Goal: Task Accomplishment & Management: Complete application form

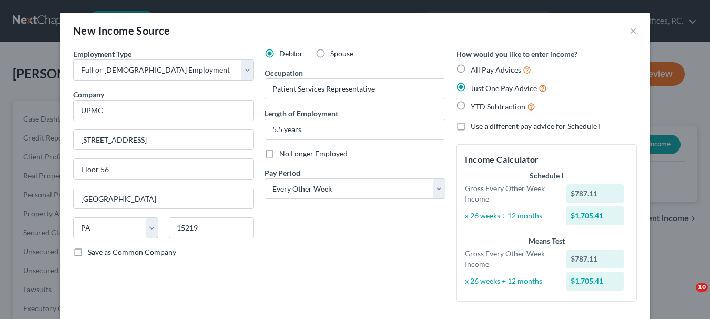
select select "0"
select select "39"
select select "2"
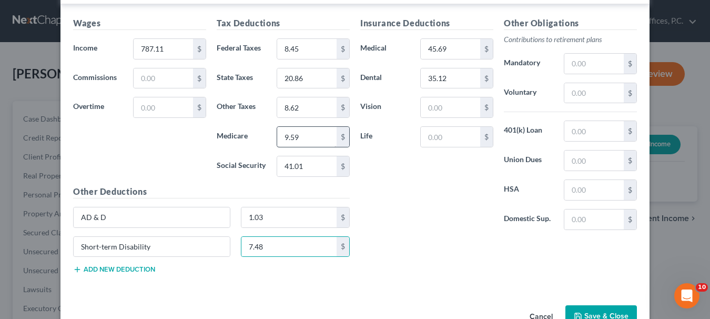
scroll to position [2, 0]
click at [602, 133] on input "text" at bounding box center [593, 131] width 59 height 20
type input "5.74"
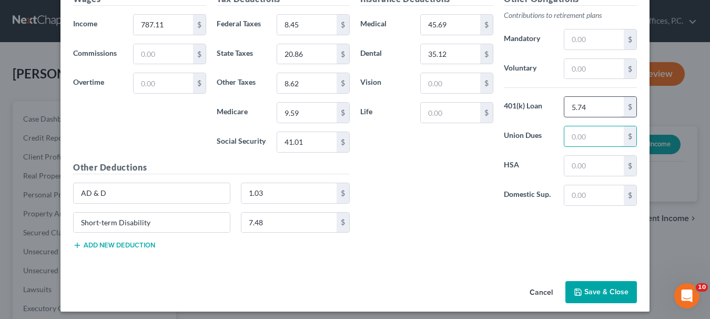
scroll to position [381, 0]
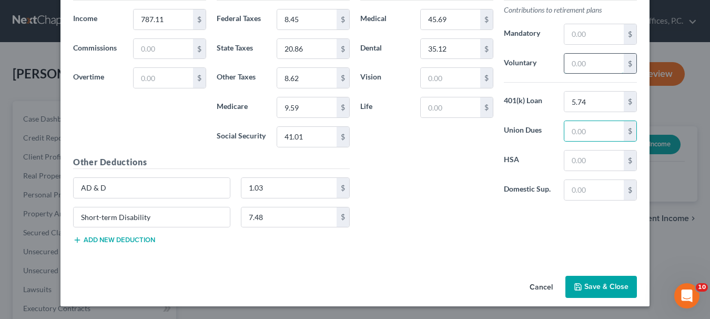
click at [572, 64] on input "text" at bounding box center [593, 64] width 59 height 20
type input "5.74"
drag, startPoint x: 587, startPoint y: 105, endPoint x: 591, endPoint y: 97, distance: 8.2
click at [589, 104] on input "5.74" at bounding box center [593, 102] width 59 height 20
type input "15.22"
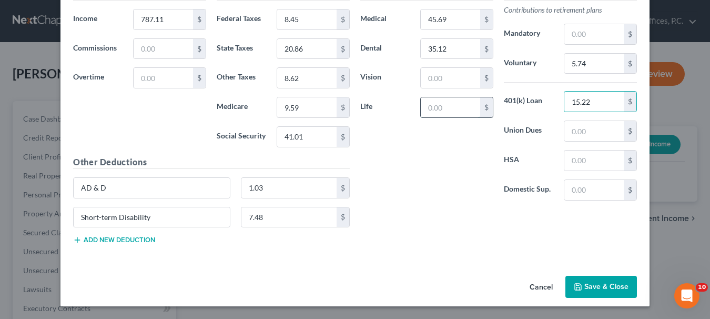
click at [437, 112] on input "text" at bounding box center [450, 107] width 59 height 20
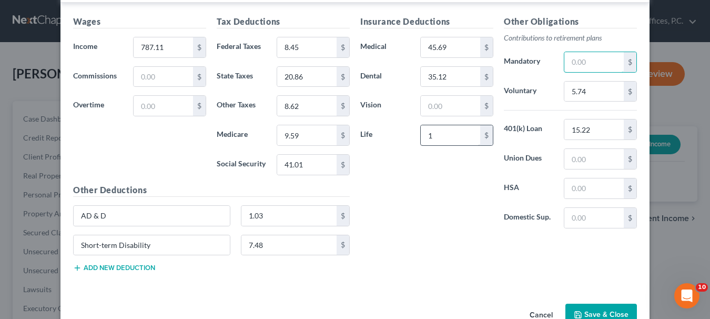
scroll to position [329, 0]
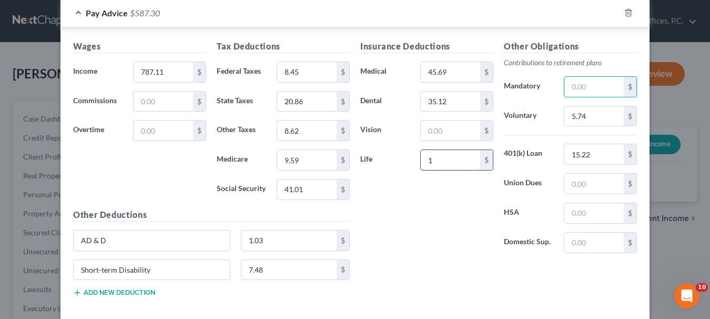
click at [437, 158] on input "1" at bounding box center [450, 160] width 59 height 20
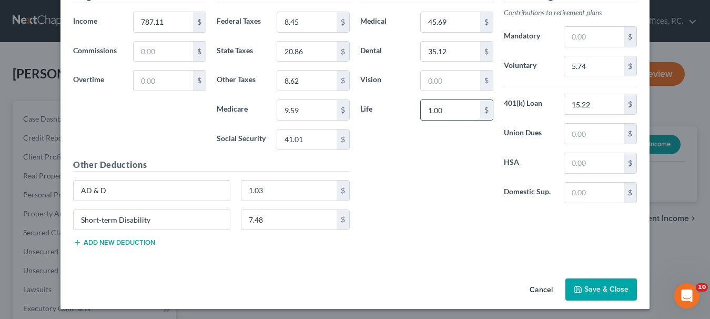
scroll to position [381, 0]
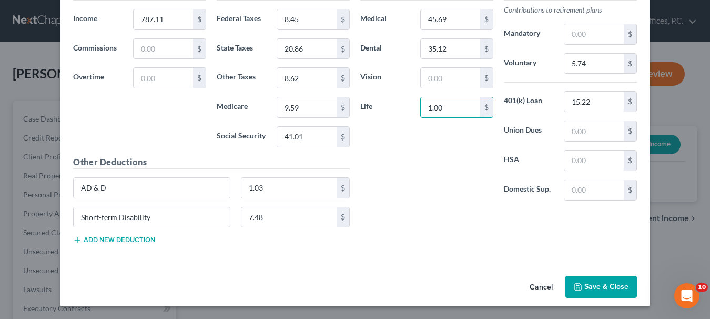
type input "1.00"
click at [148, 239] on button "Add new deduction" at bounding box center [114, 240] width 82 height 8
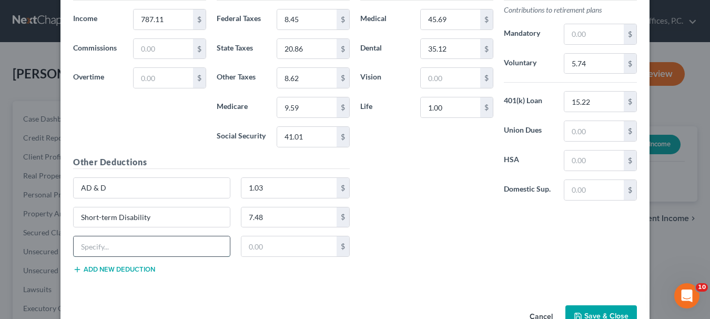
click at [145, 245] on input "text" at bounding box center [152, 246] width 156 height 20
type input "Accident"
click at [257, 244] on input "text" at bounding box center [289, 246] width 96 height 20
type input "4.20"
click at [141, 267] on button "Add new deduction" at bounding box center [114, 269] width 82 height 8
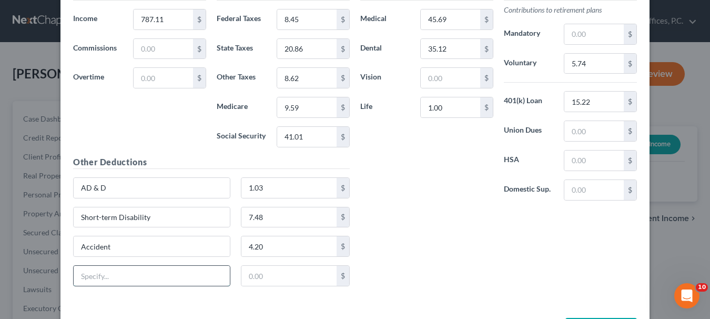
click at [140, 273] on input "text" at bounding box center [152, 276] width 156 height 20
type input "Critical Illness"
click at [248, 275] on input "text" at bounding box center [289, 276] width 96 height 20
type input "2.80"
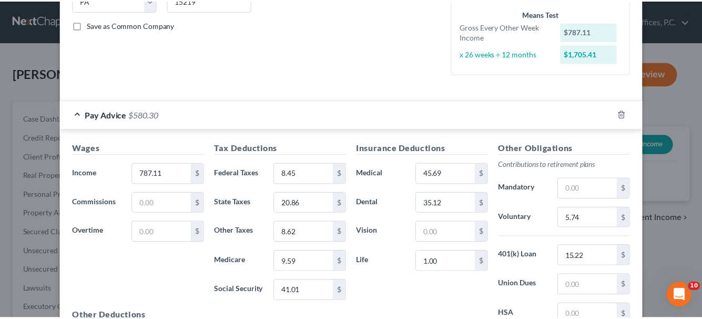
scroll to position [423, 0]
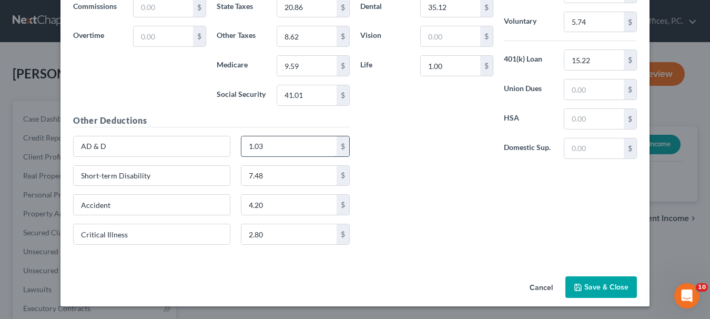
click at [269, 143] on input "1.03" at bounding box center [289, 146] width 96 height 20
type input "5.23"
click at [109, 204] on input "Accident" at bounding box center [152, 205] width 156 height 20
drag, startPoint x: 109, startPoint y: 204, endPoint x: 55, endPoint y: 215, distance: 54.8
click at [55, 215] on div "New Income Source × Employment Type * Select Full or [DEMOGRAPHIC_DATA] Employm…" at bounding box center [355, 159] width 710 height 319
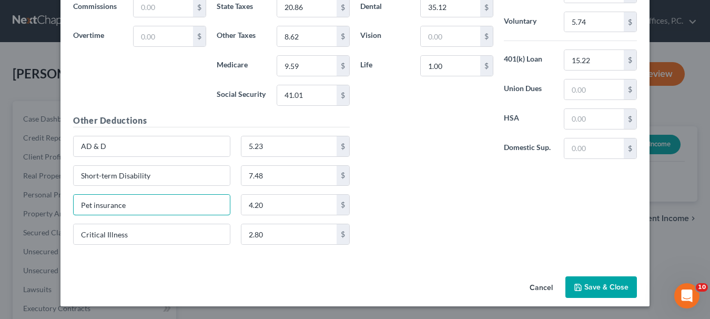
type input "Pet insurance"
type input "24.91"
click at [594, 289] on button "Save & Close" at bounding box center [601, 287] width 72 height 22
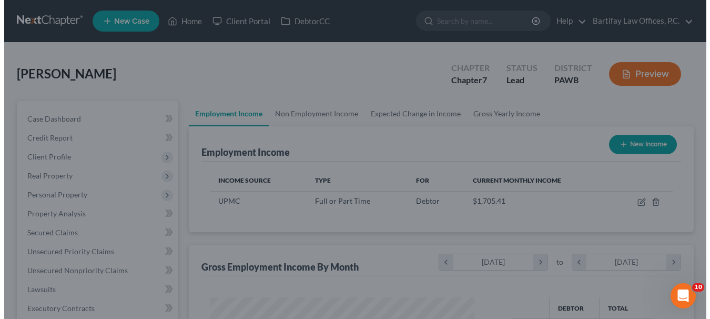
scroll to position [525753, 525659]
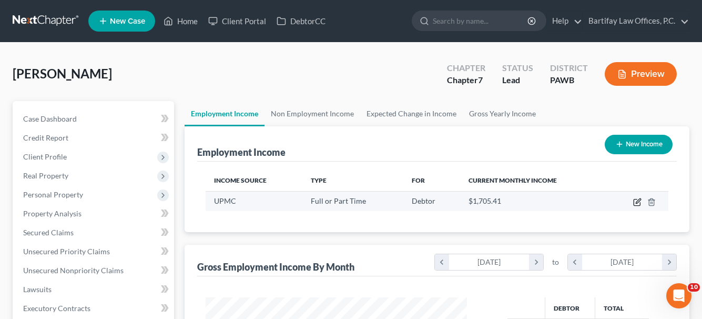
click at [637, 200] on icon "button" at bounding box center [637, 202] width 8 height 8
select select "0"
select select "39"
select select "2"
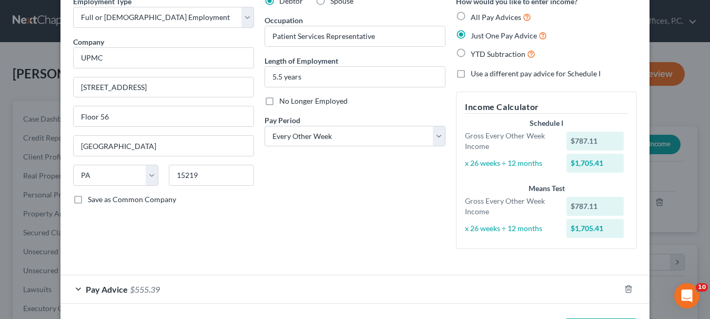
scroll to position [95, 0]
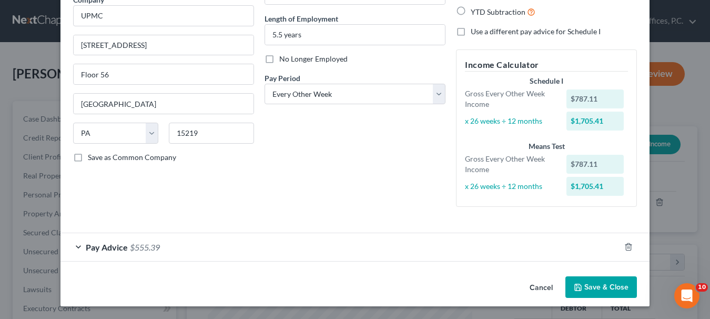
click at [109, 249] on span "Pay Advice" at bounding box center [107, 247] width 42 height 10
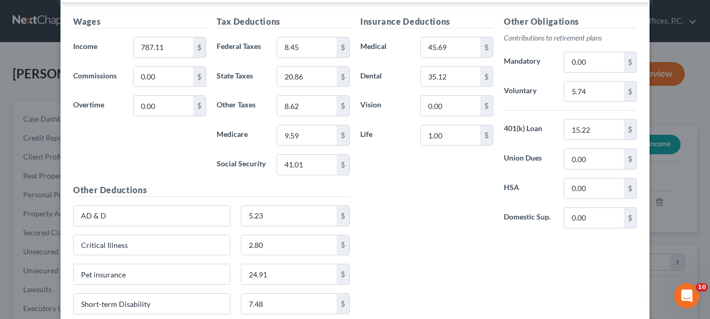
scroll to position [370, 0]
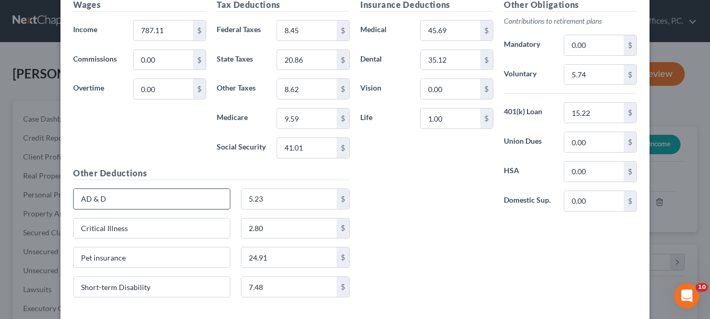
click at [141, 202] on input "AD & D" at bounding box center [152, 199] width 156 height 20
type input "AD & D and Critical Illness"
click at [277, 194] on input "5.23" at bounding box center [289, 199] width 96 height 20
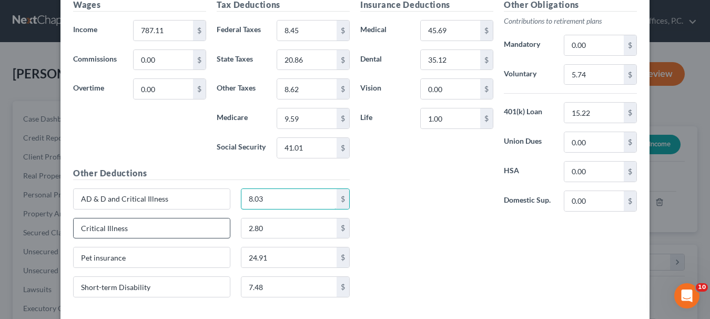
type input "8.03"
click at [131, 229] on input "Critical Illness" at bounding box center [152, 228] width 156 height 20
type input "C"
type input "PTO"
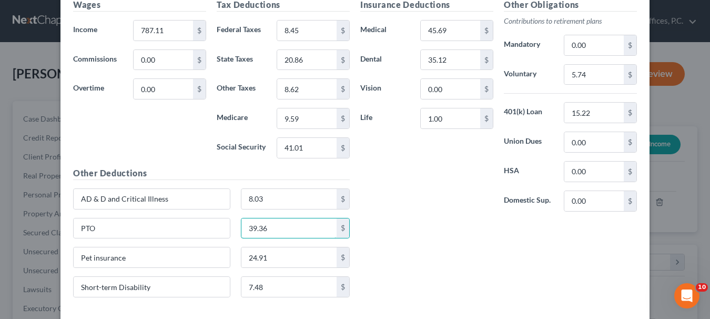
type input "39.36"
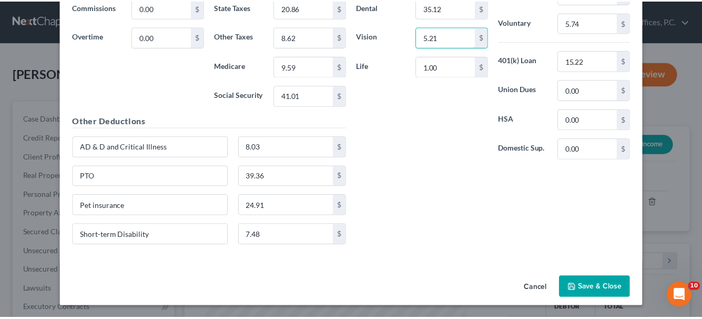
scroll to position [423, 0]
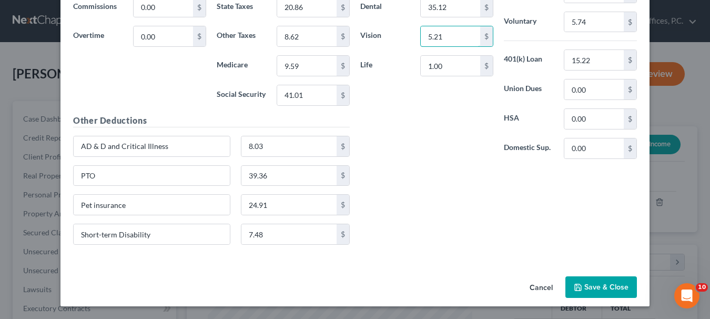
type input "5.21"
click at [606, 282] on button "Save & Close" at bounding box center [601, 287] width 72 height 22
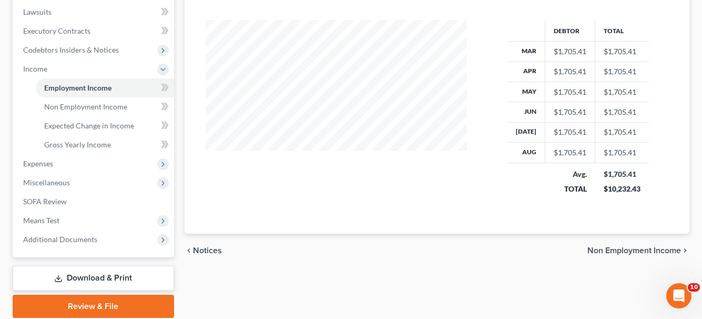
scroll to position [316, 0]
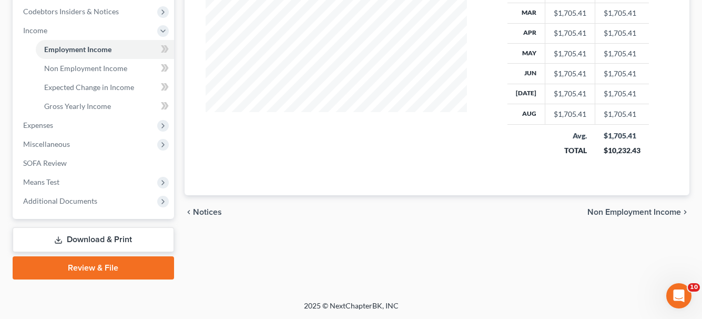
click at [629, 212] on span "Non Employment Income" at bounding box center [634, 212] width 94 height 8
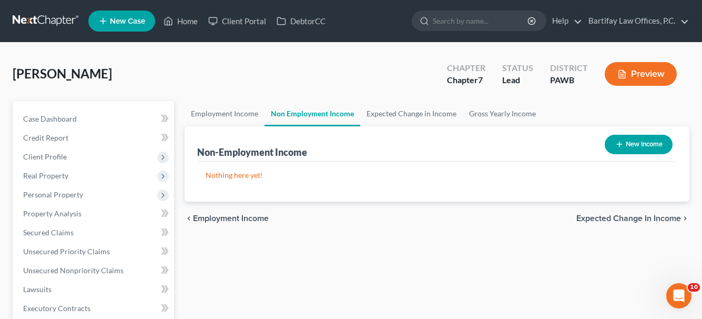
click at [593, 216] on span "Expected Change in Income" at bounding box center [628, 218] width 105 height 8
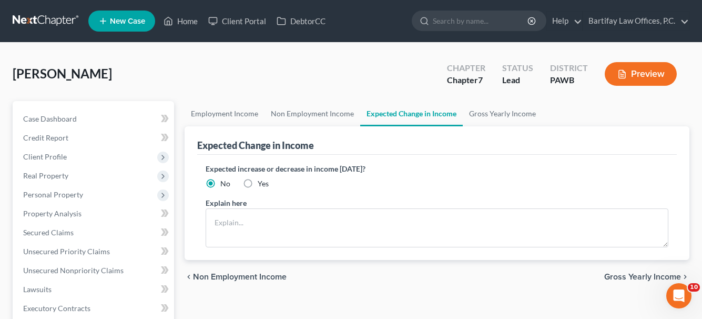
click at [217, 280] on span "Non Employment Income" at bounding box center [240, 276] width 94 height 8
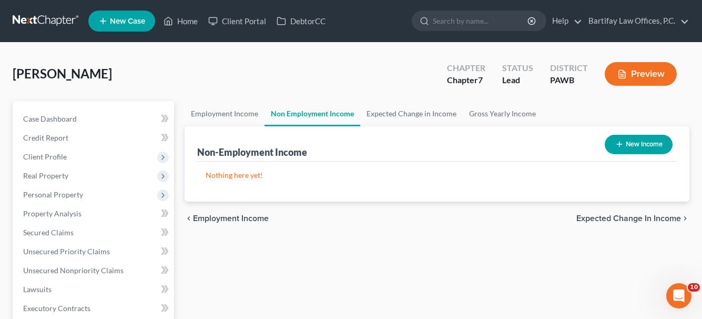
click at [651, 141] on button "New Income" at bounding box center [639, 144] width 68 height 19
select select "0"
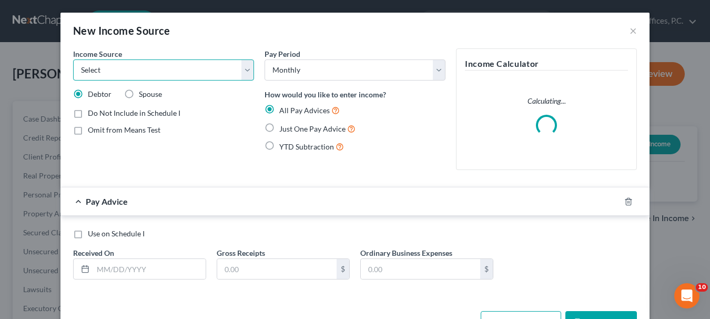
click at [244, 74] on select "Select Unemployment Disability (from employer) Pension Retirement Social Securi…" at bounding box center [163, 69] width 181 height 21
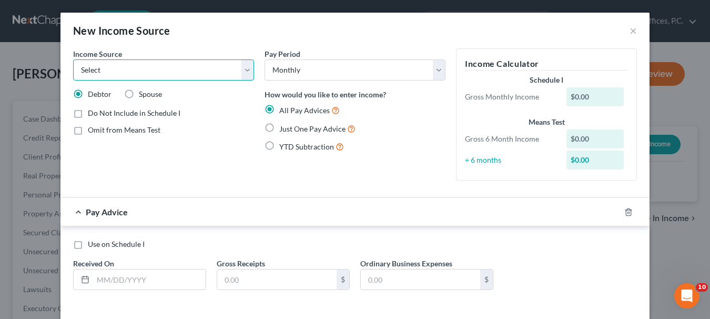
select select "4"
click at [73, 59] on select "Select Unemployment Disability (from employer) Pension Retirement Social Securi…" at bounding box center [163, 69] width 181 height 21
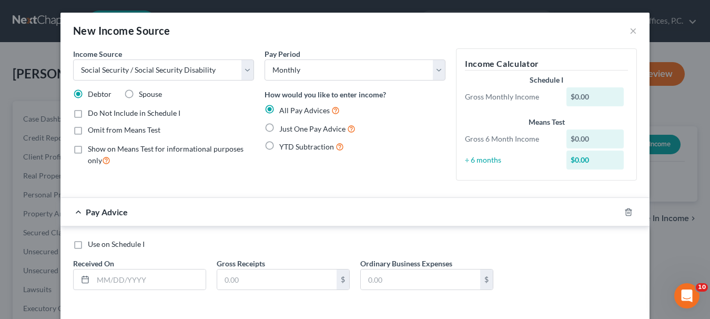
click at [279, 128] on label "Just One Pay Advice" at bounding box center [317, 129] width 76 height 12
click at [283, 128] on input "Just One Pay Advice" at bounding box center [286, 126] width 7 height 7
radio input "true"
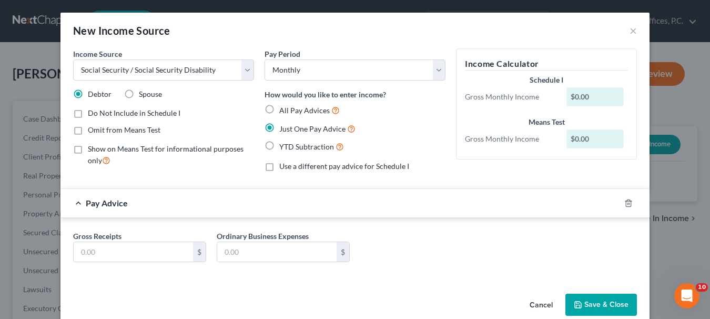
click at [626, 301] on button "Save & Close" at bounding box center [601, 304] width 72 height 22
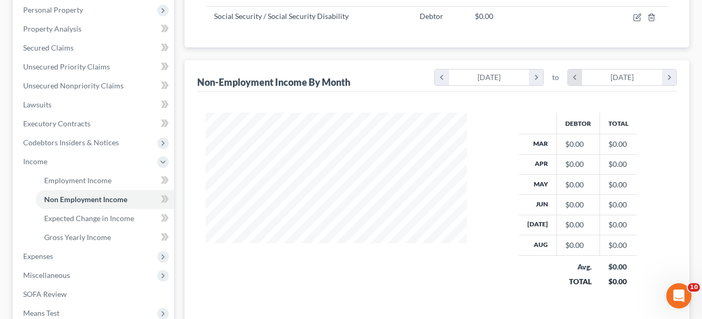
scroll to position [316, 0]
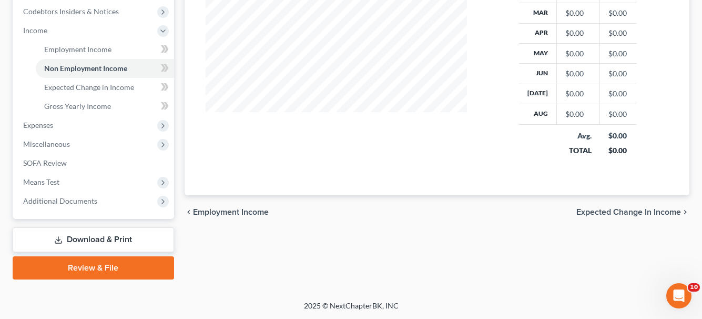
click at [599, 209] on span "Expected Change in Income" at bounding box center [628, 212] width 105 height 8
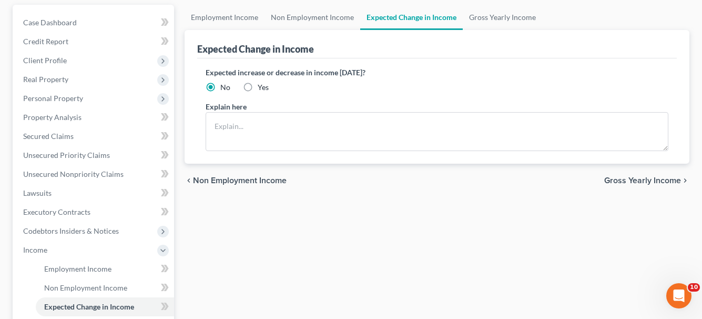
scroll to position [105, 0]
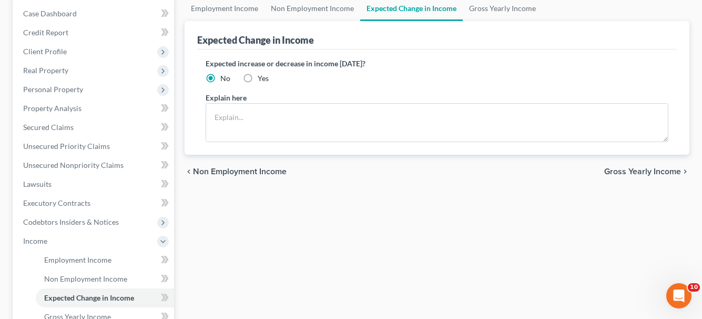
click at [615, 173] on span "Gross Yearly Income" at bounding box center [642, 171] width 77 height 8
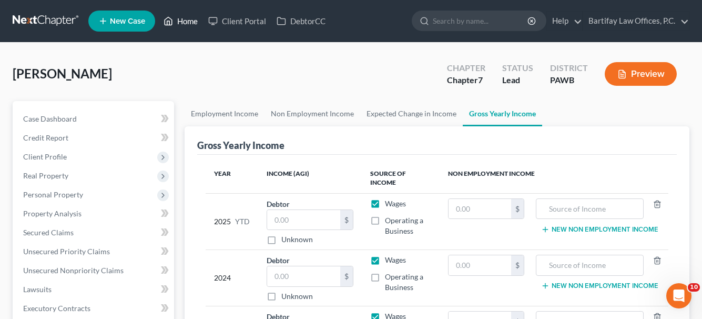
click at [192, 20] on link "Home" at bounding box center [180, 21] width 45 height 19
